Goal: Find specific page/section: Find specific page/section

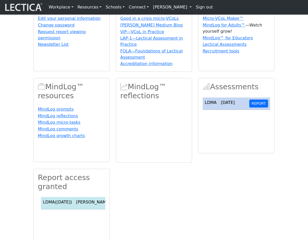
scroll to position [44, 0]
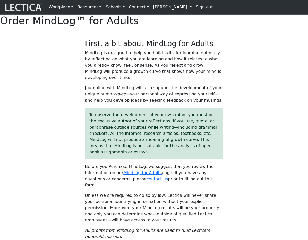
select select "1968"
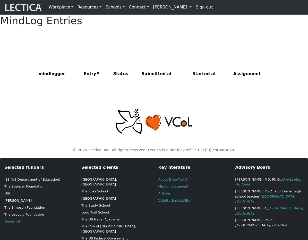
click at [256, 27] on div "MindLog Entries" at bounding box center [154, 21] width 308 height 12
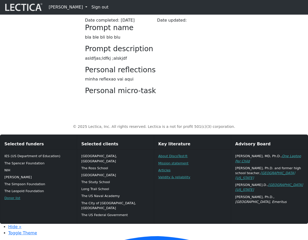
scroll to position [109, 0]
